Goal: Information Seeking & Learning: Learn about a topic

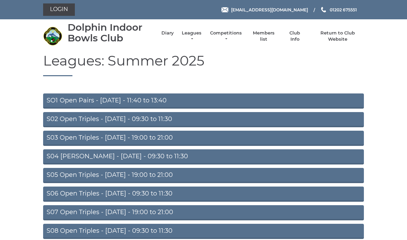
click at [192, 38] on link "Leagues" at bounding box center [192, 36] width 22 height 12
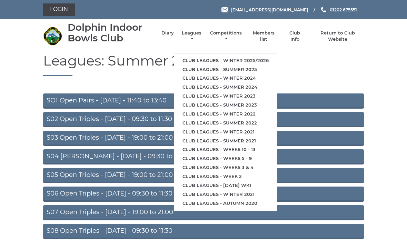
click at [263, 59] on link "Club leagues - Winter 2025/2026" at bounding box center [225, 60] width 103 height 9
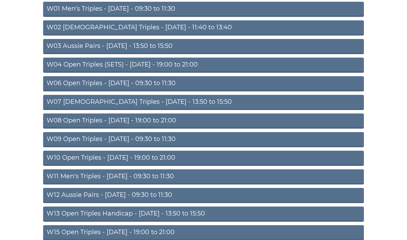
scroll to position [75, 0]
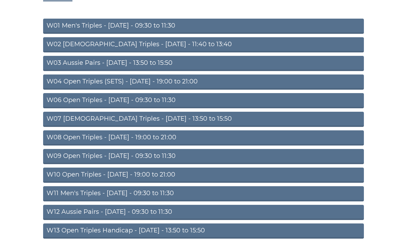
click at [180, 30] on link "W01 Men's Triples - [DATE] - 09:30 to 11:30" at bounding box center [203, 26] width 320 height 15
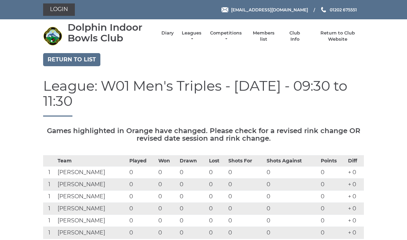
click at [193, 38] on link "Leagues" at bounding box center [192, 36] width 22 height 12
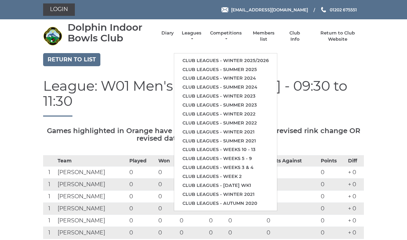
click at [261, 58] on link "Club leagues - Winter 2025/2026" at bounding box center [225, 60] width 103 height 9
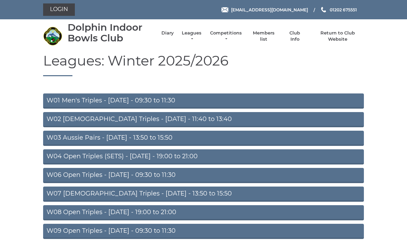
click at [163, 120] on link "W02 [DEMOGRAPHIC_DATA] Triples - [DATE] - 11:40 to 13:40" at bounding box center [203, 119] width 320 height 15
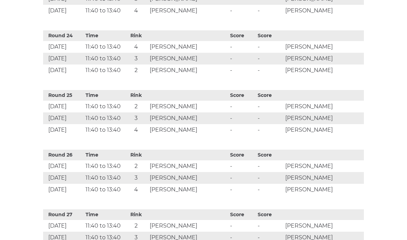
scroll to position [1686, 0]
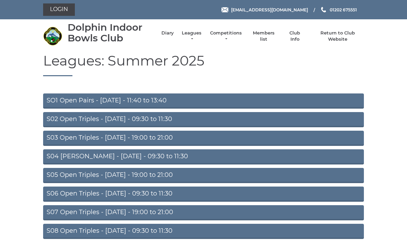
click at [195, 37] on link "Leagues" at bounding box center [192, 36] width 22 height 12
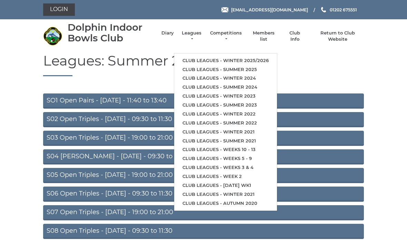
click at [156, 42] on ul "Diary Leagues Club leagues - Winter 2025/2026 Club leagues - Summer 2025 Club l…" at bounding box center [258, 36] width 209 height 19
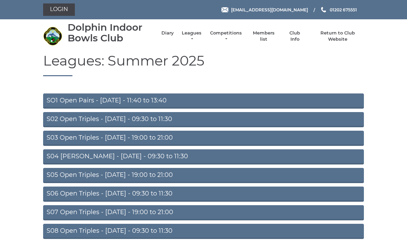
click at [202, 33] on link "Leagues" at bounding box center [192, 36] width 22 height 12
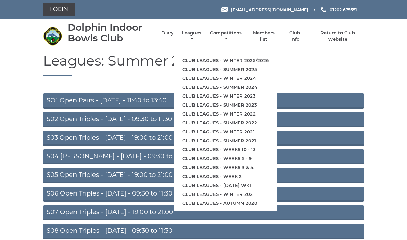
click at [260, 57] on link "Club leagues - Winter 2025/2026" at bounding box center [225, 60] width 103 height 9
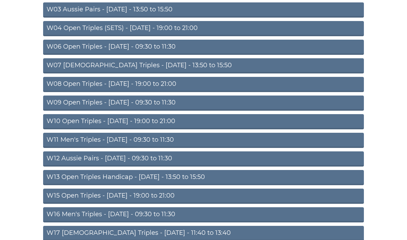
scroll to position [126, 0]
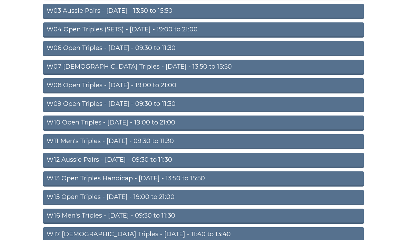
click at [168, 161] on link "W12 Aussie Pairs - Thursday - 09:30 to 11:30" at bounding box center [203, 160] width 320 height 15
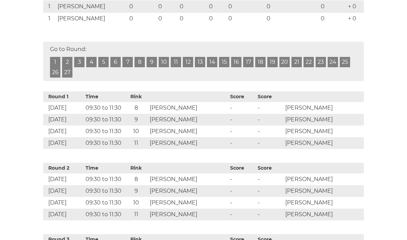
scroll to position [250, 0]
